Goal: Navigation & Orientation: Go to known website

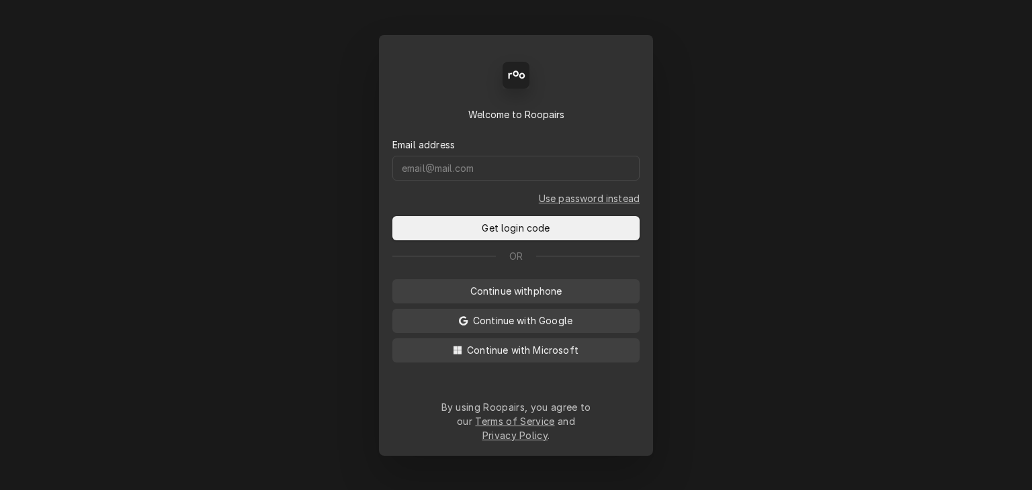
click at [607, 164] on div "Email address" at bounding box center [515, 159] width 247 height 43
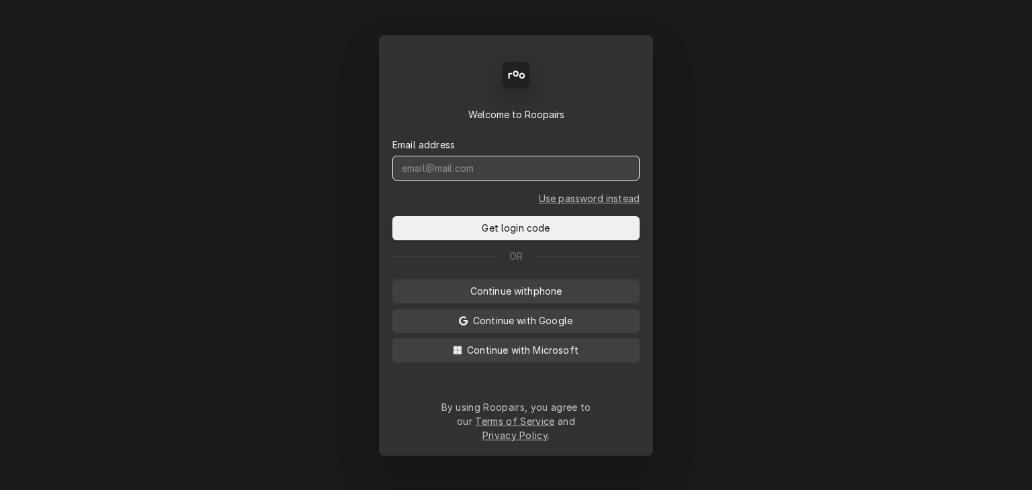
click at [608, 180] on input "Dynamic Content Wrapper" at bounding box center [515, 168] width 247 height 25
type input "[EMAIL_ADDRESS][DOMAIN_NAME]"
click at [392, 216] on button "Get login code" at bounding box center [515, 228] width 247 height 24
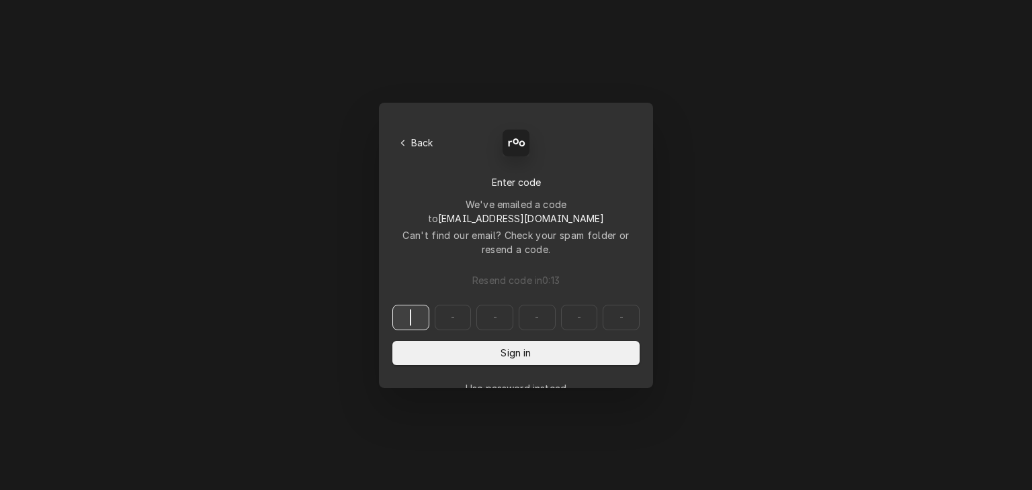
paste input "199694"
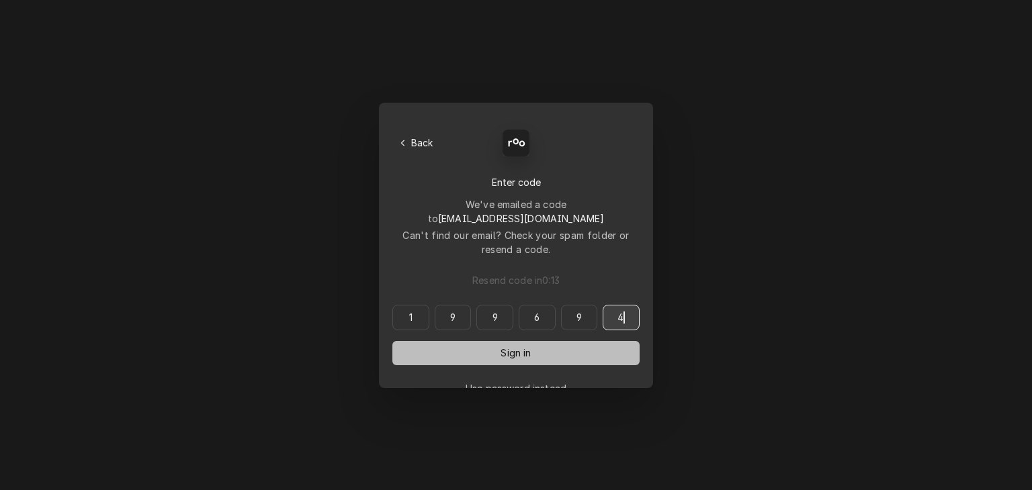
type input "199694"
click at [481, 341] on button "Sign in" at bounding box center [515, 353] width 247 height 24
